Goal: Transaction & Acquisition: Purchase product/service

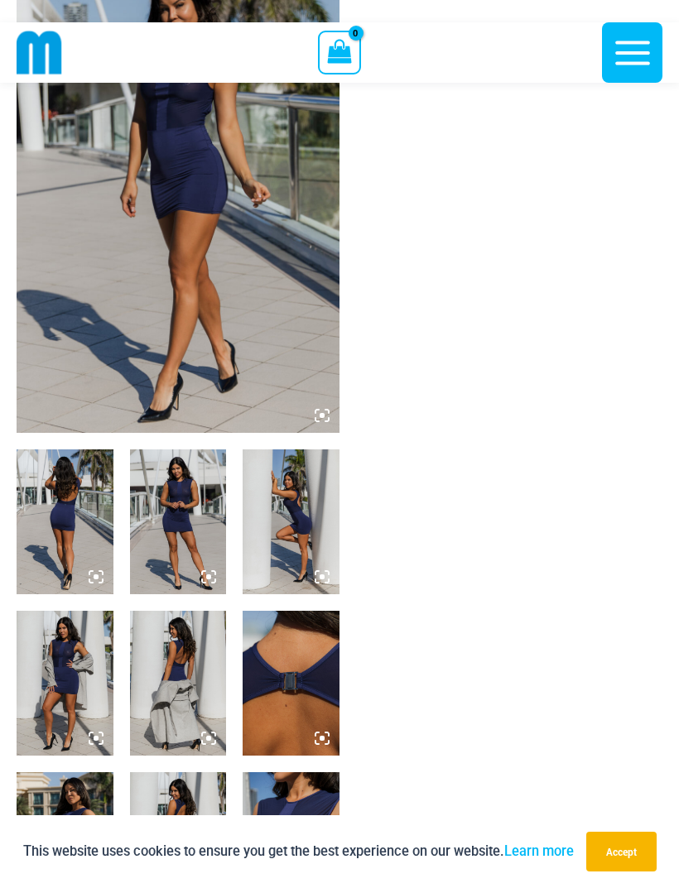
scroll to position [160, 0]
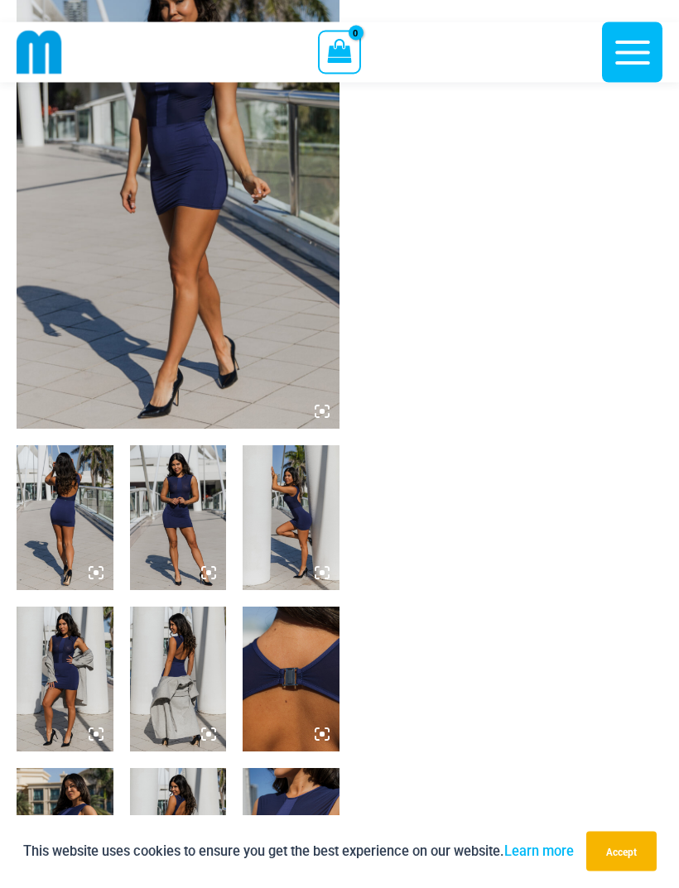
click at [62, 681] on img at bounding box center [65, 680] width 97 height 145
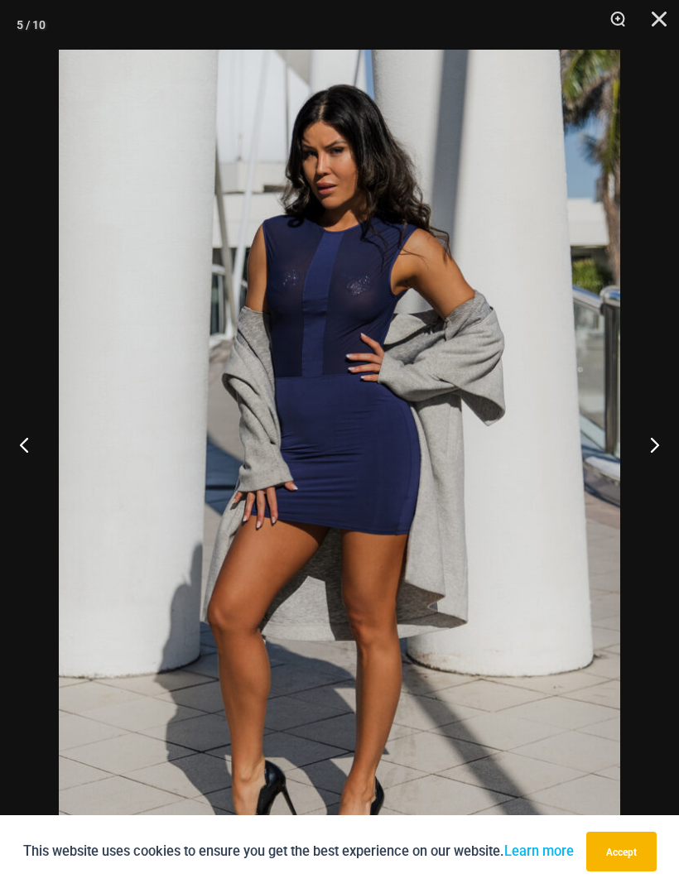
click at [645, 479] on button "Next" at bounding box center [648, 444] width 62 height 83
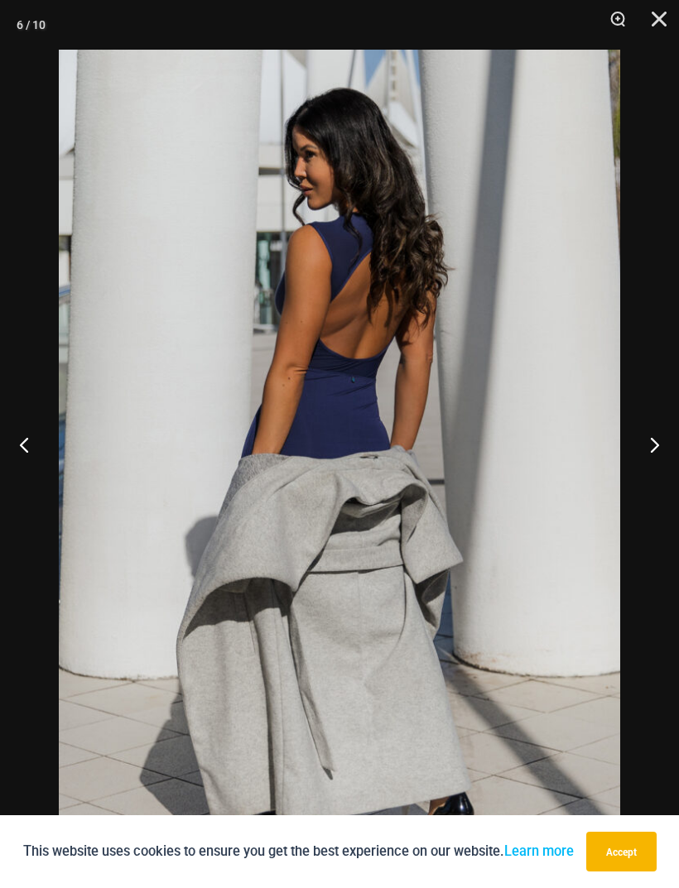
click at [644, 469] on button "Next" at bounding box center [648, 444] width 62 height 83
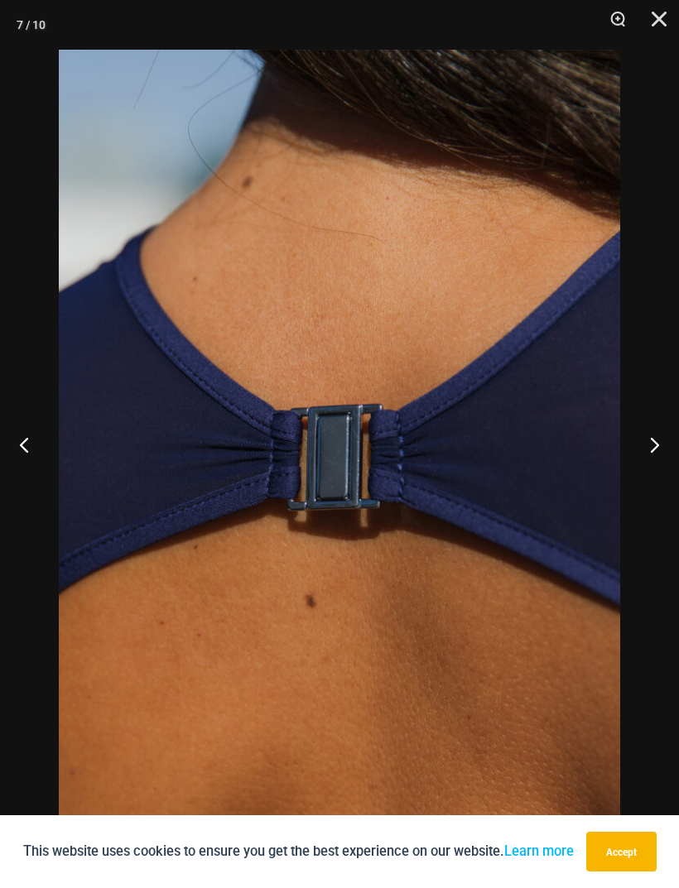
click at [655, 469] on button "Next" at bounding box center [648, 444] width 62 height 83
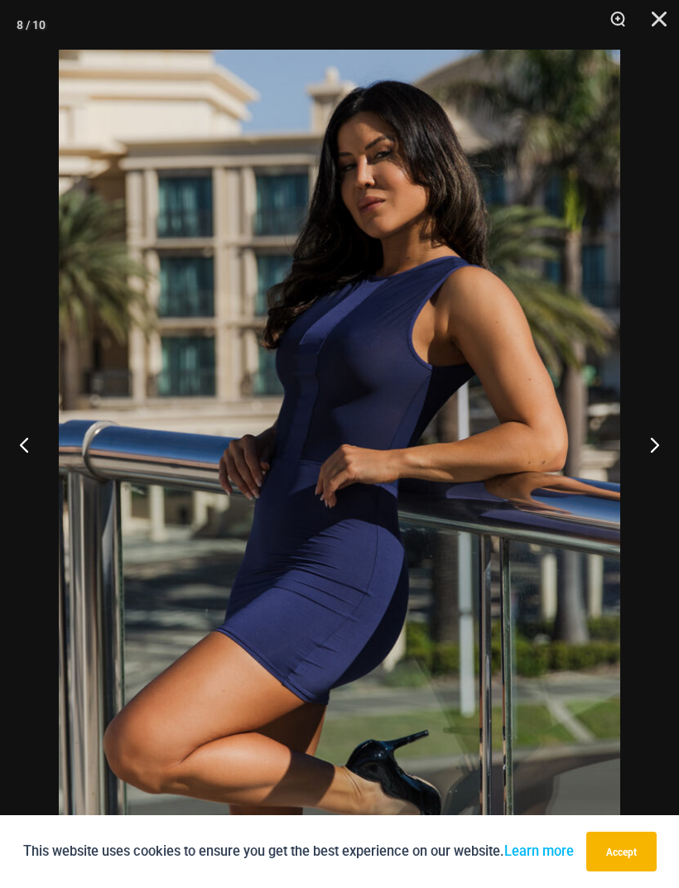
click at [652, 464] on button "Next" at bounding box center [648, 444] width 62 height 83
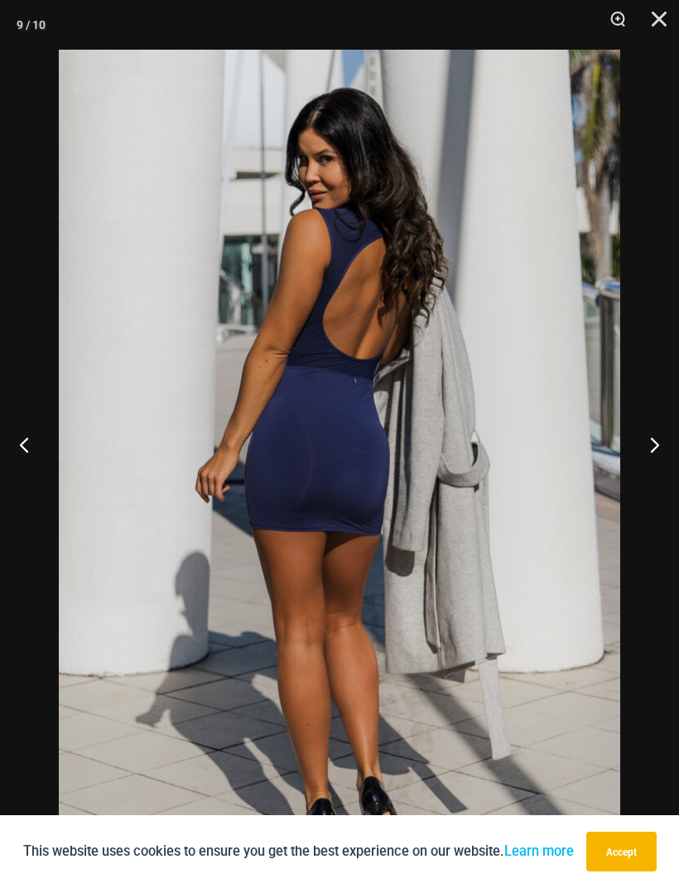
click at [643, 470] on button "Next" at bounding box center [648, 444] width 62 height 83
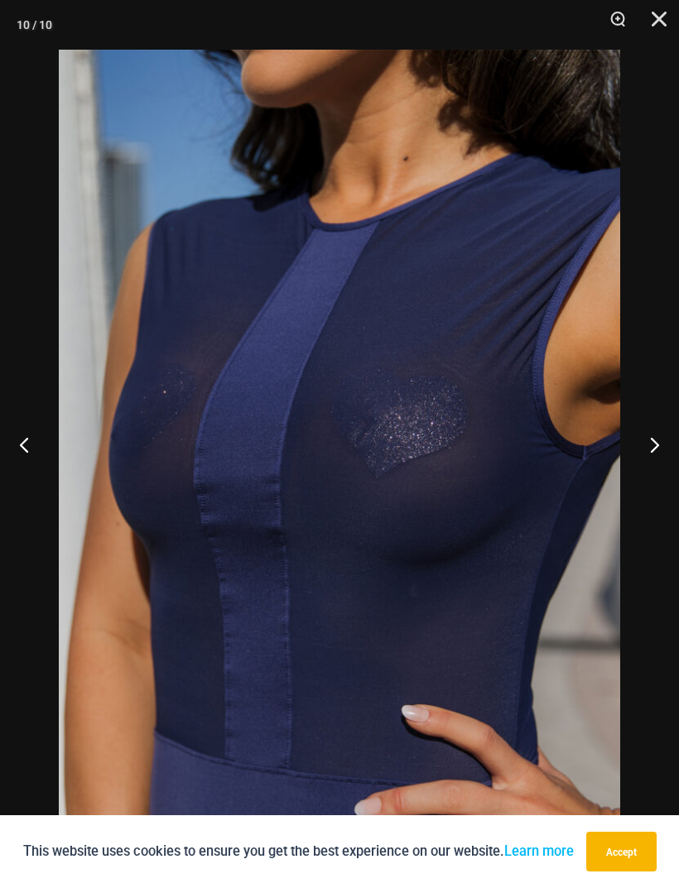
click at [660, 469] on button "Next" at bounding box center [648, 444] width 62 height 83
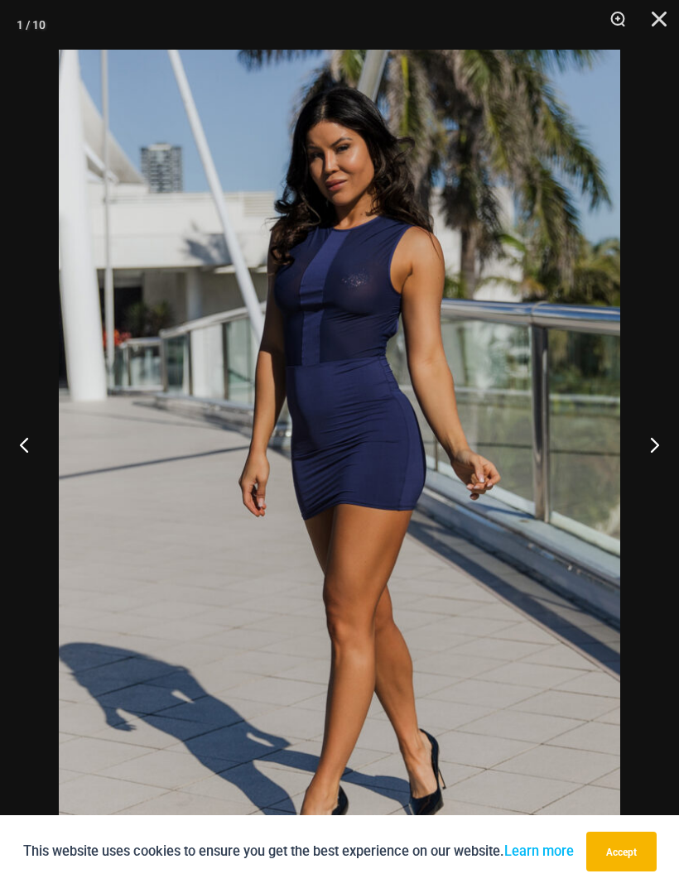
click at [652, 466] on button "Next" at bounding box center [648, 444] width 62 height 83
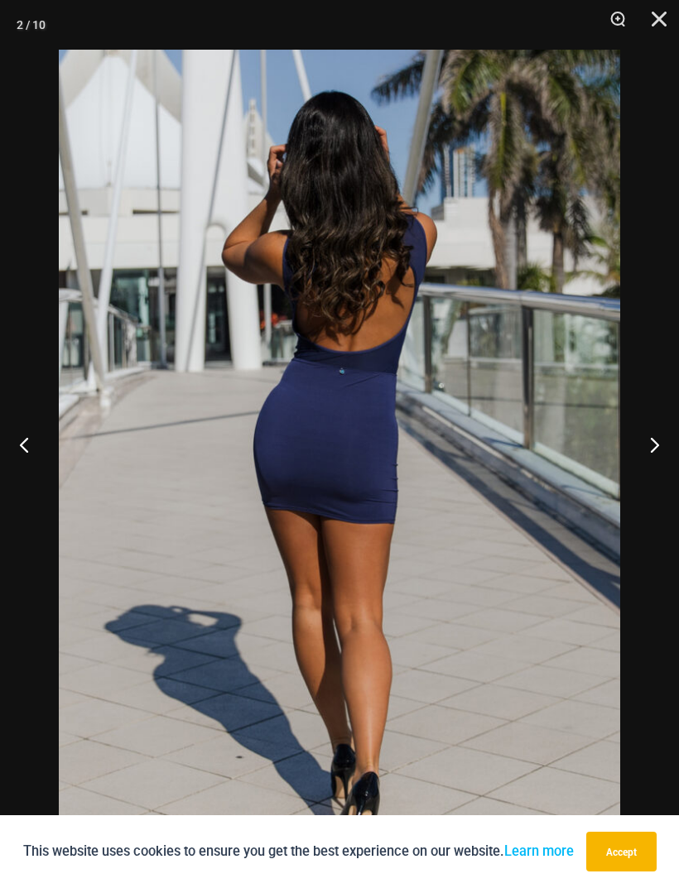
click at [652, 474] on button "Next" at bounding box center [648, 444] width 62 height 83
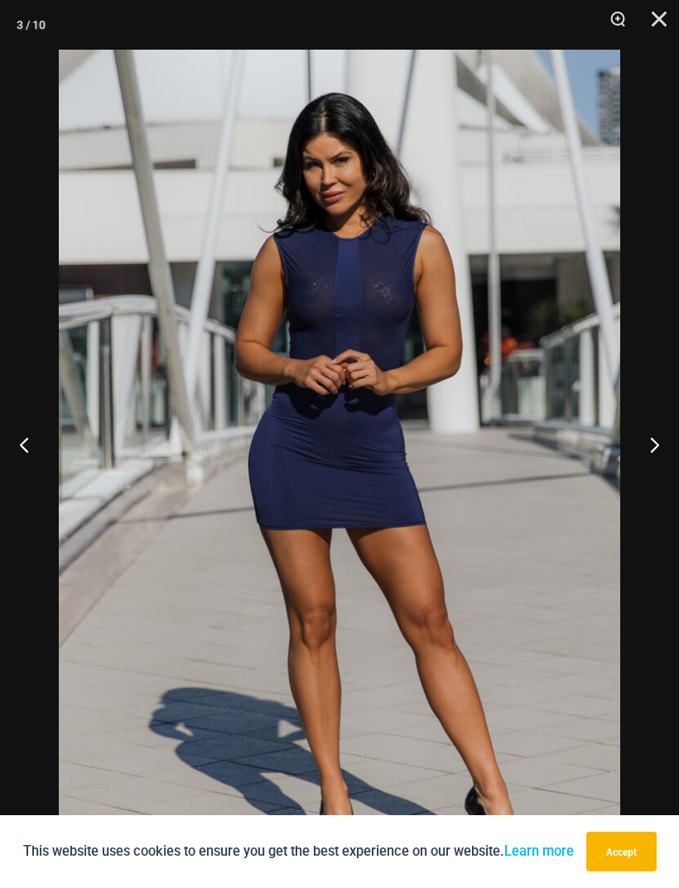
click at [652, 470] on button "Next" at bounding box center [648, 444] width 62 height 83
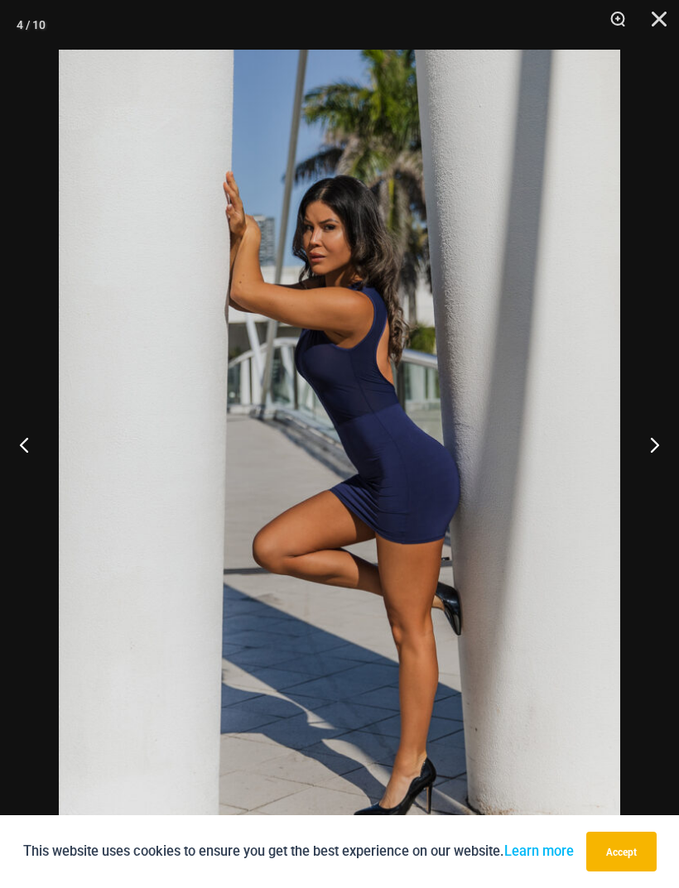
click at [655, 479] on button "Next" at bounding box center [648, 444] width 62 height 83
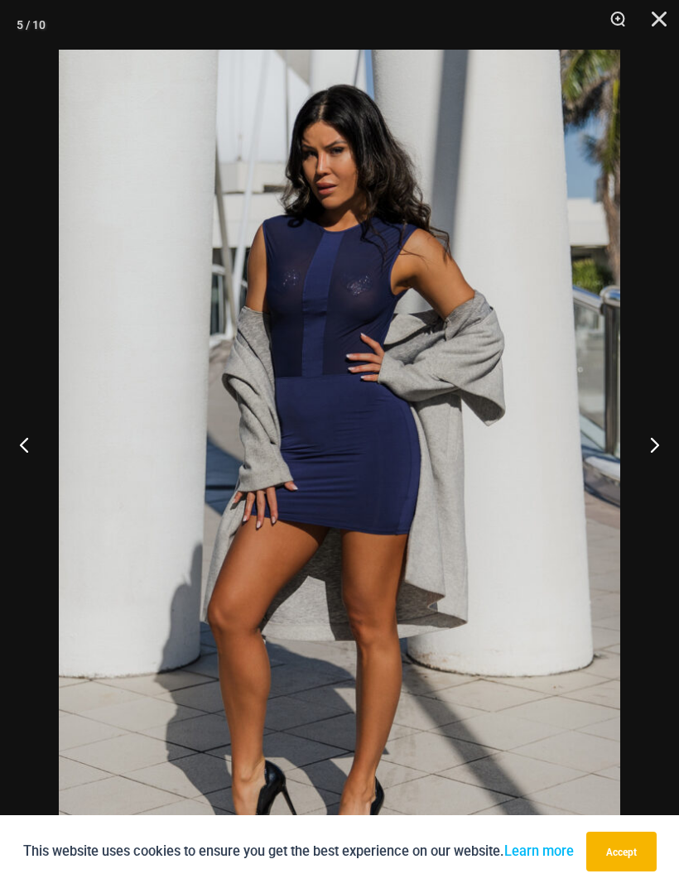
click at [654, 479] on button "Next" at bounding box center [648, 444] width 62 height 83
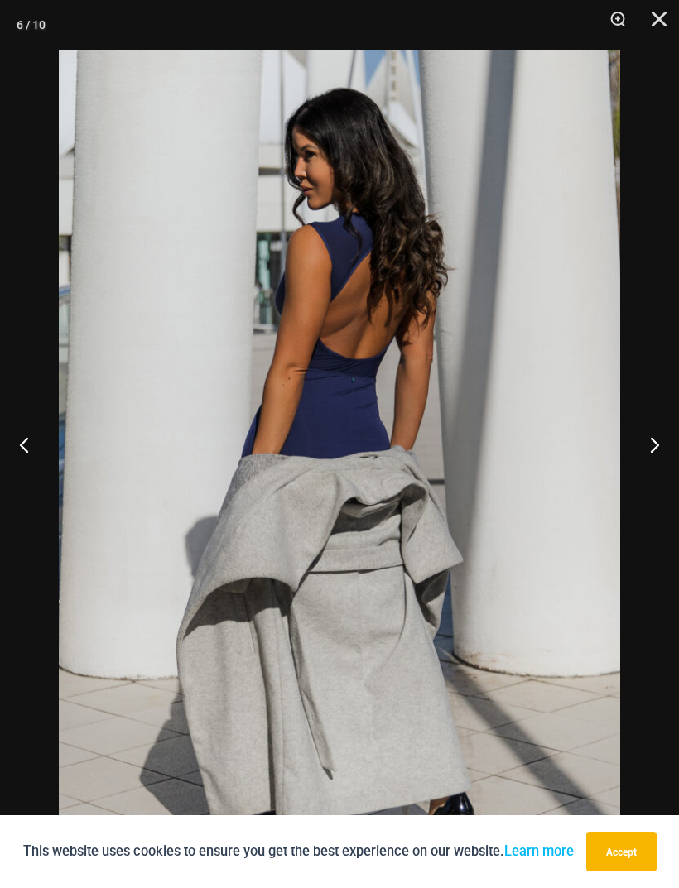
click at [652, 474] on button "Next" at bounding box center [648, 444] width 62 height 83
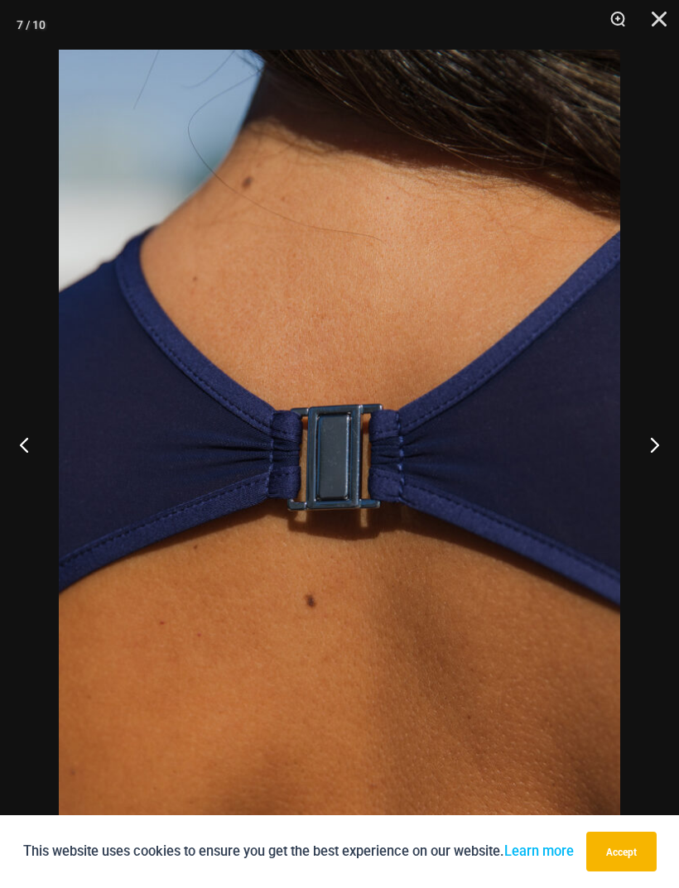
click at [655, 470] on button "Next" at bounding box center [648, 444] width 62 height 83
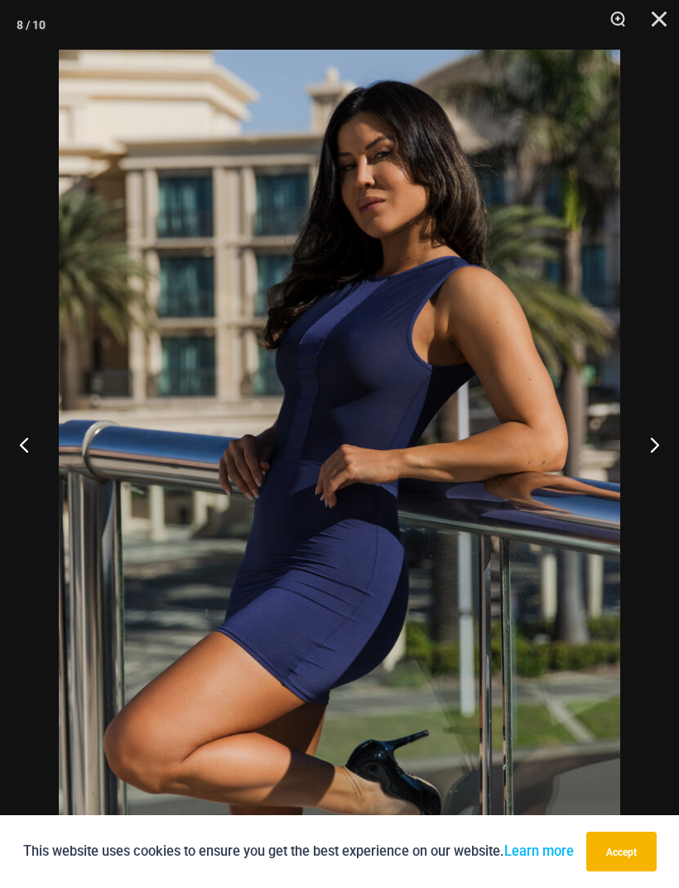
click at [653, 17] on button "Close" at bounding box center [653, 25] width 41 height 50
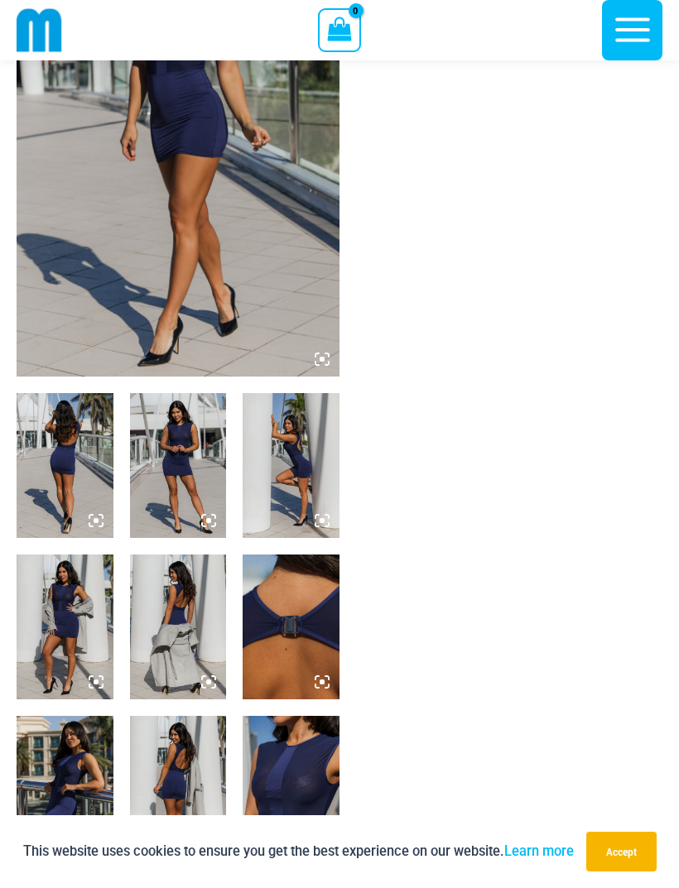
scroll to position [214, 0]
